Goal: Information Seeking & Learning: Learn about a topic

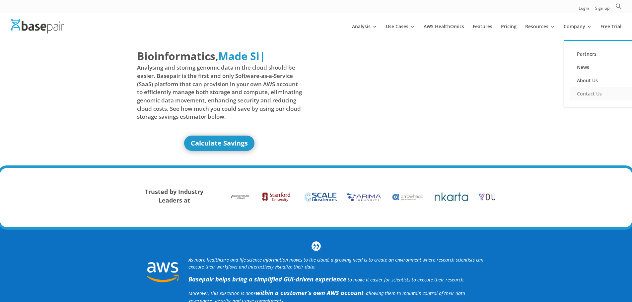
click at [588, 92] on link "Contact Us" at bounding box center [603, 93] width 66 height 13
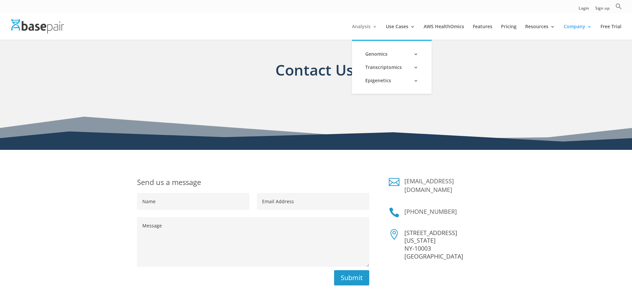
click at [363, 28] on link "Analysis" at bounding box center [364, 32] width 25 height 16
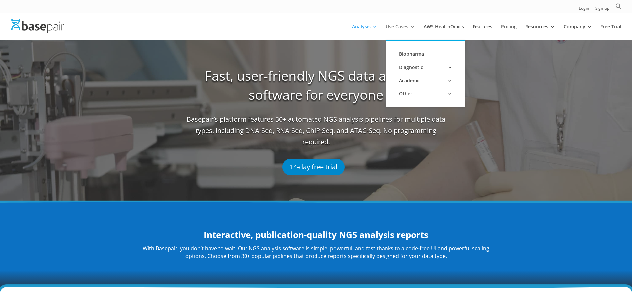
click at [398, 26] on link "Use Cases" at bounding box center [400, 32] width 29 height 16
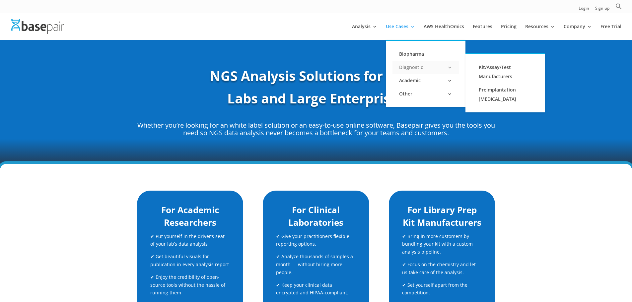
click at [413, 63] on link "Diagnostic" at bounding box center [425, 67] width 66 height 13
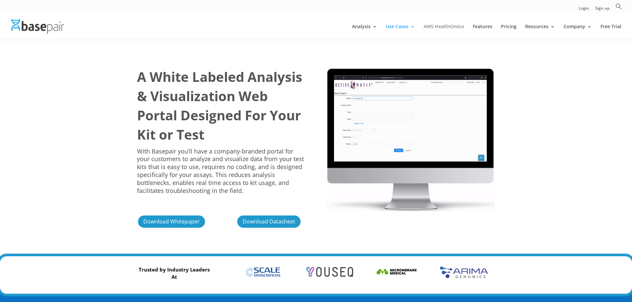
click at [440, 27] on link "AWS HealthOmics" at bounding box center [443, 32] width 40 height 16
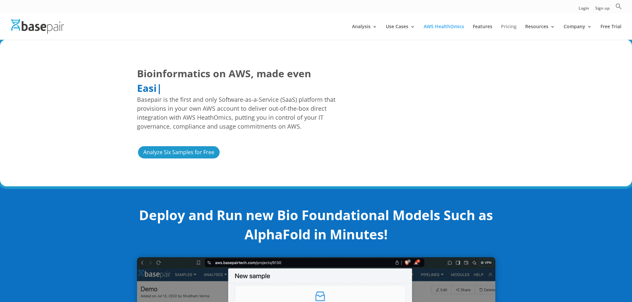
click at [509, 28] on link "Pricing" at bounding box center [509, 32] width 16 height 16
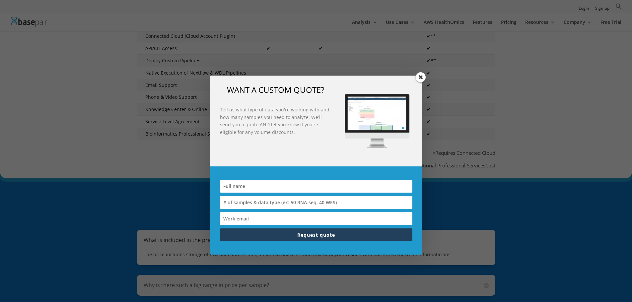
scroll to position [332, 0]
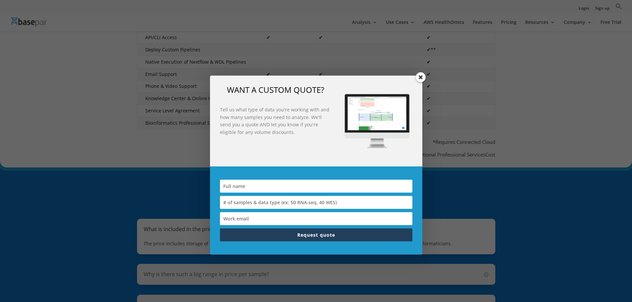
click at [419, 78] on span at bounding box center [421, 77] width 10 height 10
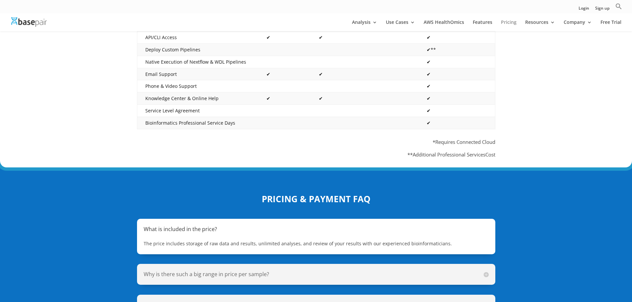
click at [509, 21] on link "Pricing" at bounding box center [509, 25] width 16 height 11
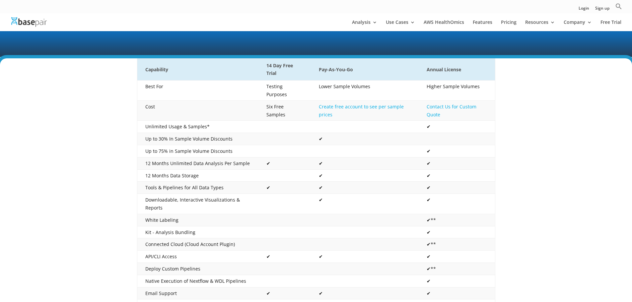
scroll to position [133, 0]
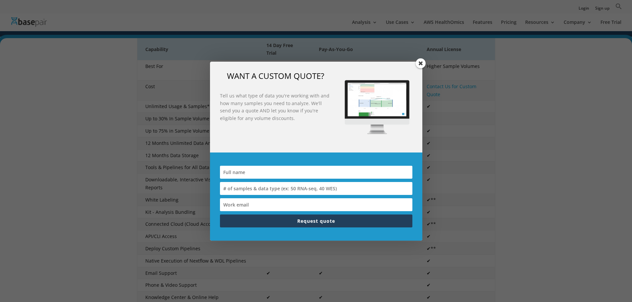
click at [420, 60] on span at bounding box center [421, 63] width 10 height 10
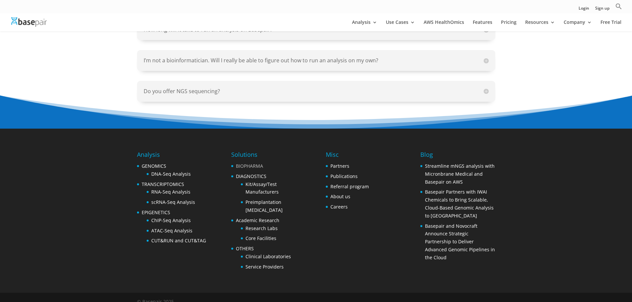
scroll to position [815, 0]
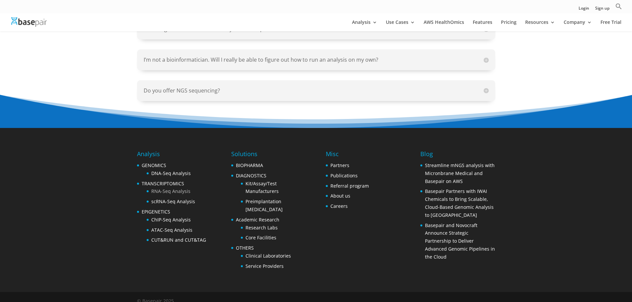
click at [187, 188] on link "RNA-Seq Analysis" at bounding box center [170, 191] width 39 height 6
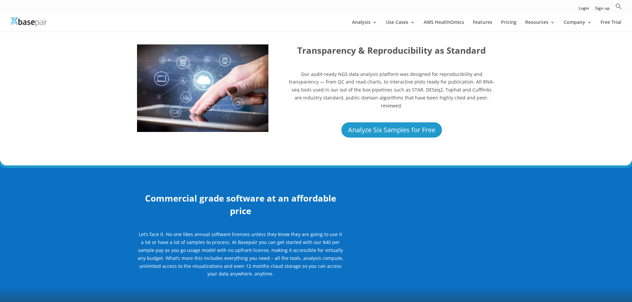
scroll to position [497, 0]
